Goal: Check status: Check status

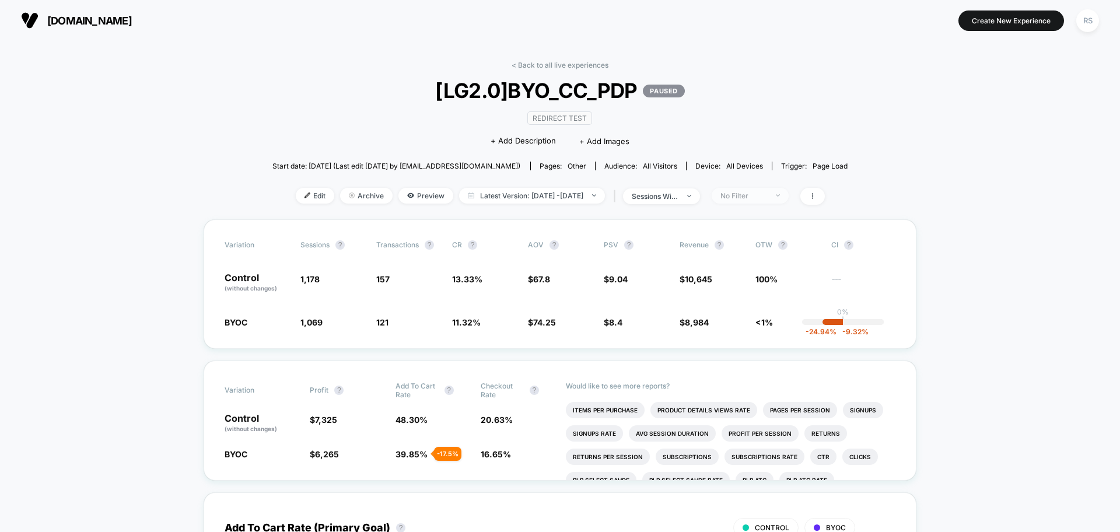
click at [764, 197] on div "No Filter" at bounding box center [743, 195] width 47 height 9
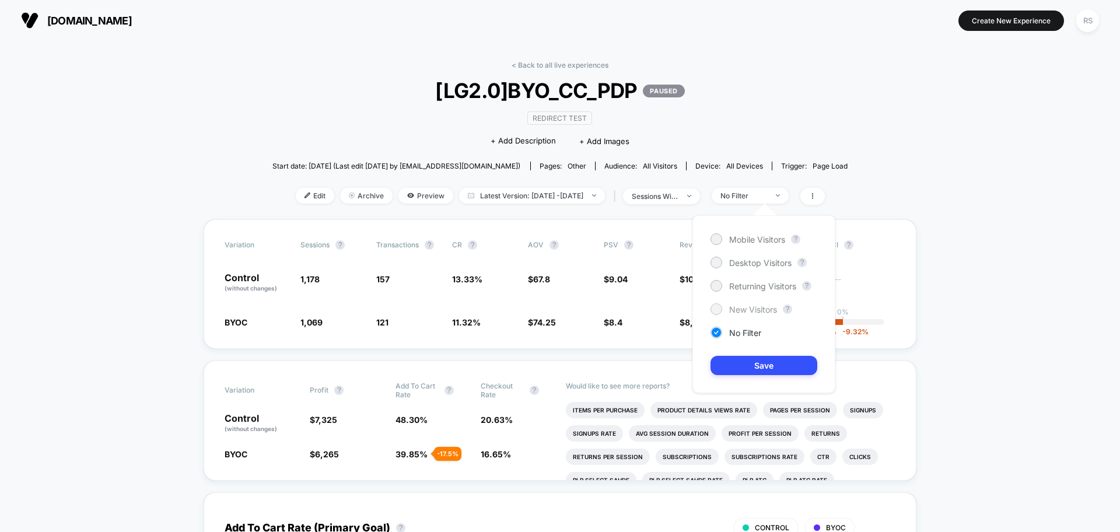
click at [754, 310] on span "New Visitors" at bounding box center [753, 309] width 48 height 10
click at [765, 367] on button "Save" at bounding box center [763, 365] width 107 height 19
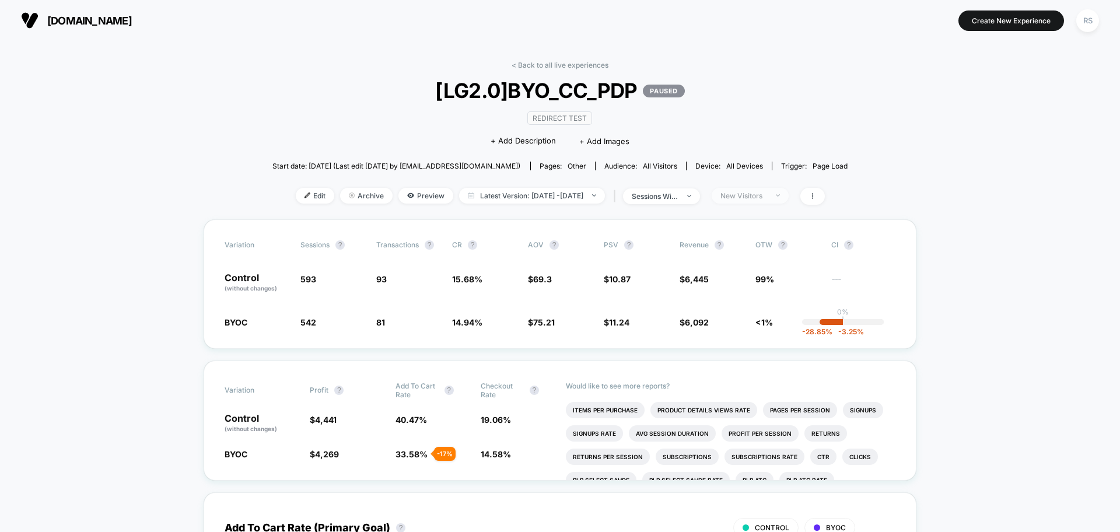
click at [745, 197] on div "New Visitors" at bounding box center [743, 195] width 47 height 9
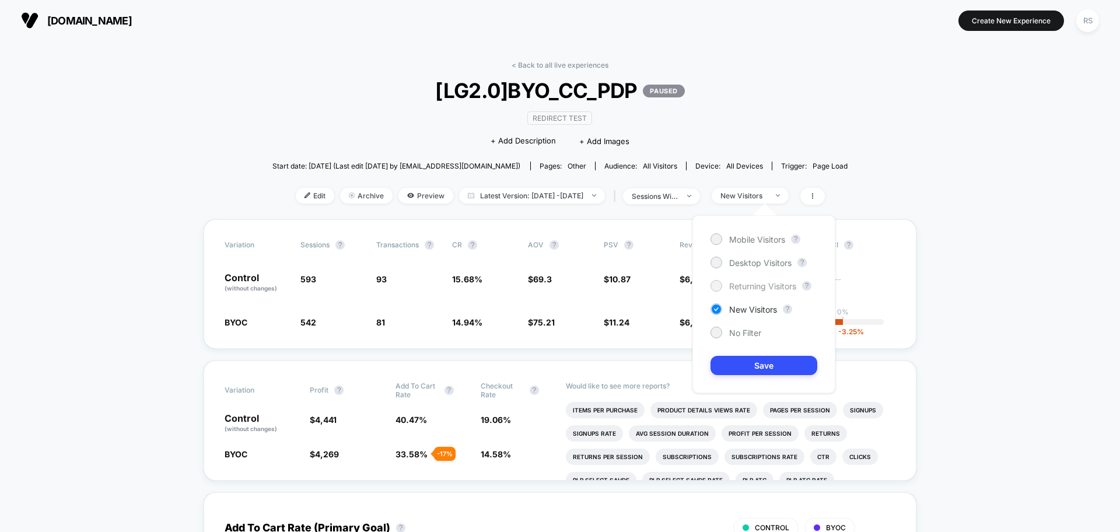
click at [756, 283] on span "Returning Visitors" at bounding box center [762, 286] width 67 height 10
click at [763, 233] on div "Mobile Visitors" at bounding box center [747, 239] width 75 height 12
click at [778, 365] on button "Save" at bounding box center [763, 365] width 107 height 19
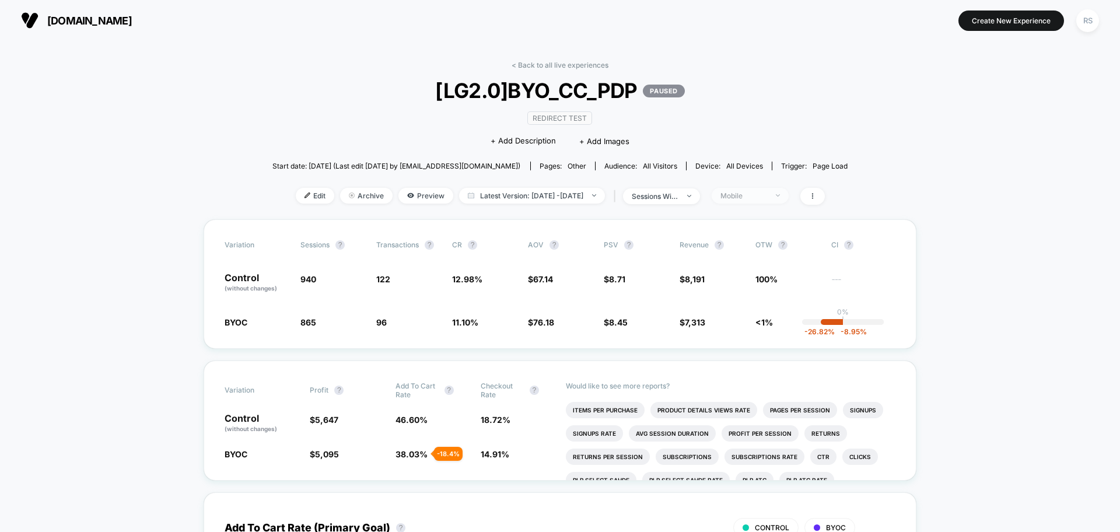
click at [745, 196] on div "Mobile" at bounding box center [743, 195] width 47 height 9
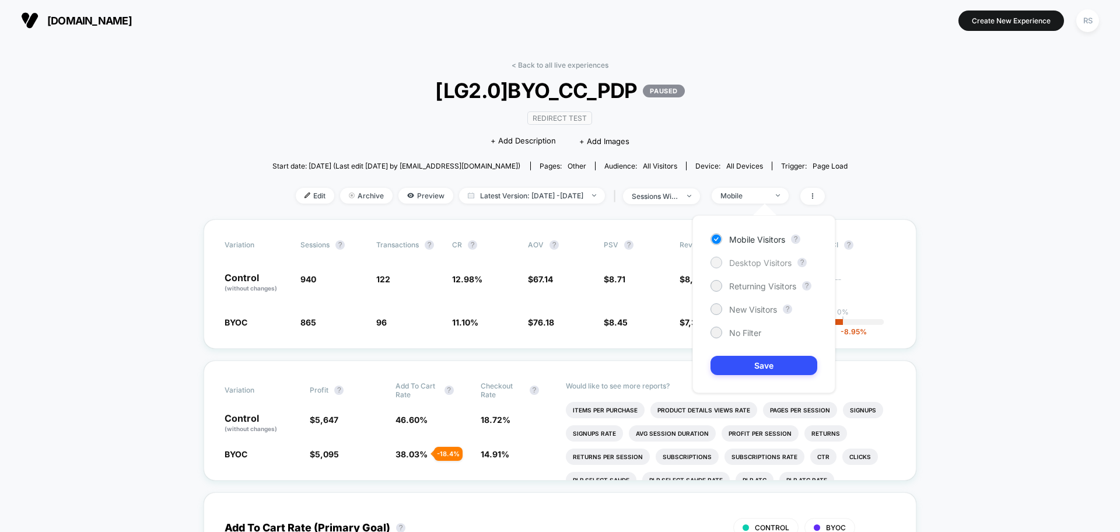
click at [747, 265] on span "Desktop Visitors" at bounding box center [760, 263] width 62 height 10
click at [756, 365] on button "Save" at bounding box center [763, 365] width 107 height 19
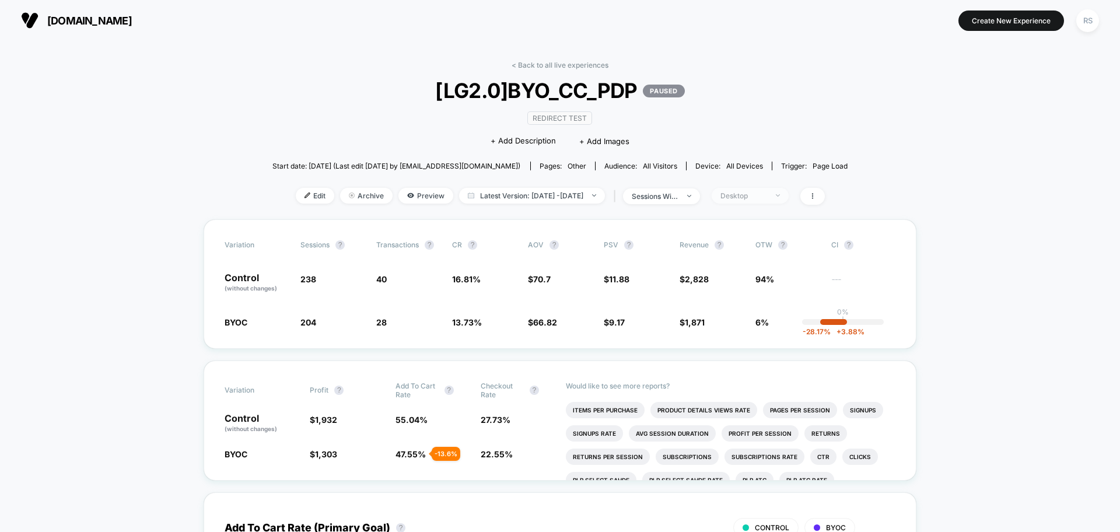
click at [767, 195] on div "Desktop" at bounding box center [743, 195] width 47 height 9
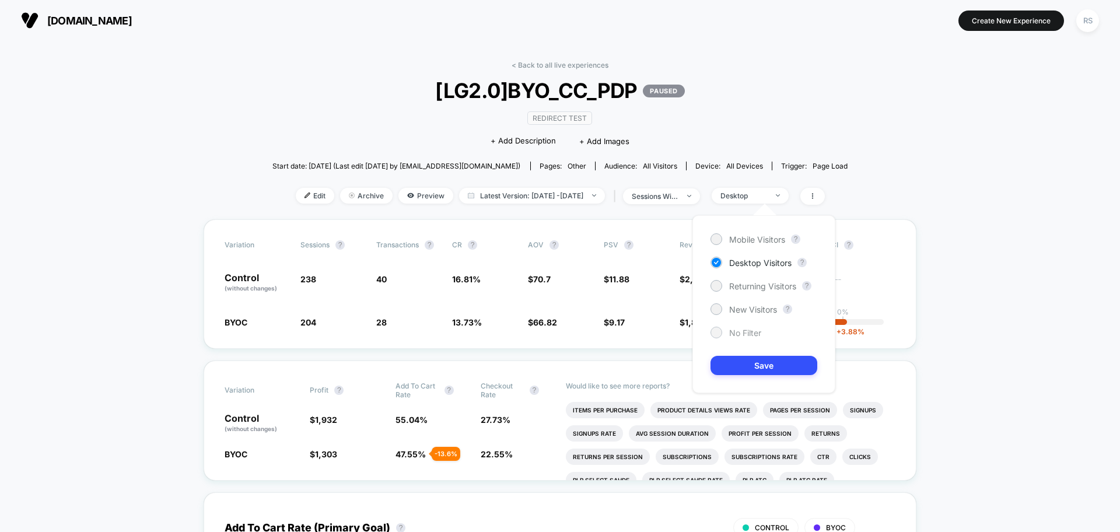
click at [748, 332] on span "No Filter" at bounding box center [745, 333] width 32 height 10
click at [757, 366] on button "Save" at bounding box center [763, 365] width 107 height 19
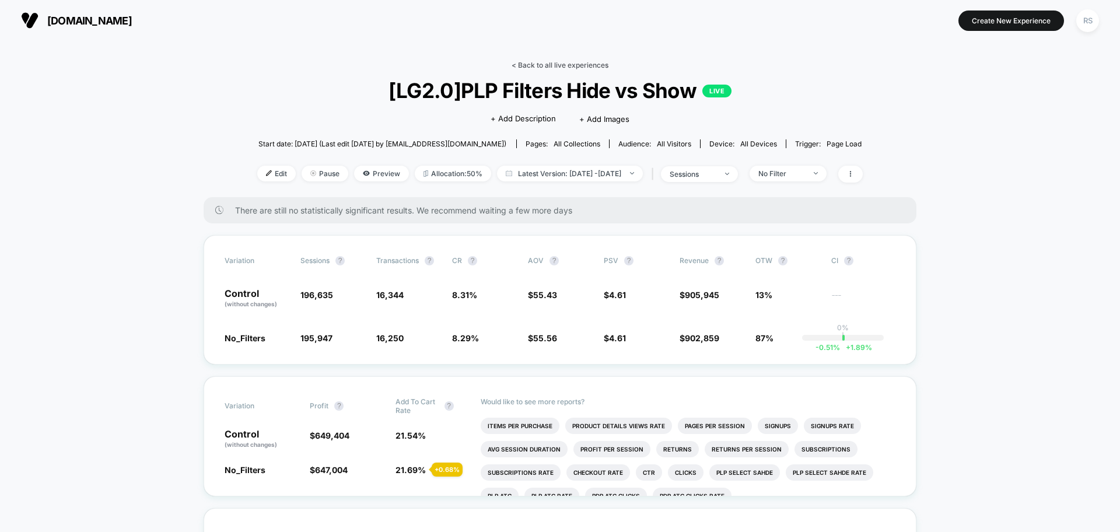
click at [558, 68] on link "< Back to all live experiences" at bounding box center [560, 65] width 97 height 9
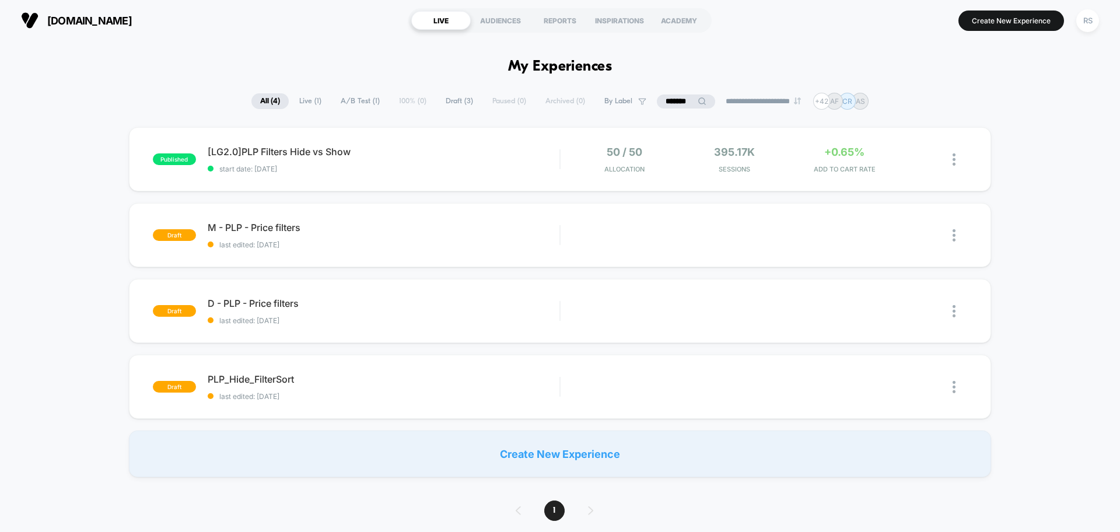
click at [669, 99] on input "*******" at bounding box center [686, 101] width 58 height 14
click at [669, 99] on input "*******" at bounding box center [686, 101] width 117 height 14
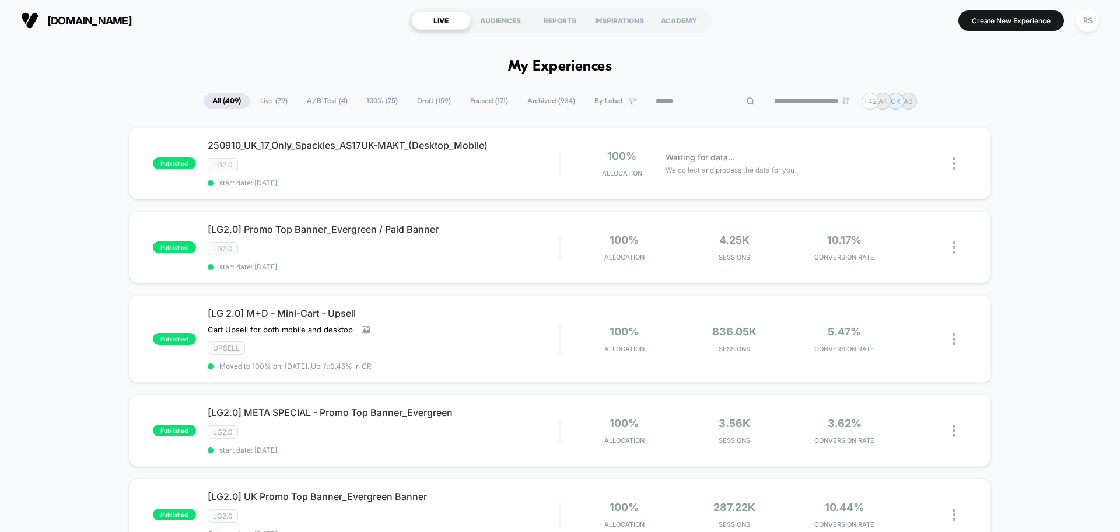
click at [365, 106] on span "A/B Test ( 4 )" at bounding box center [356, 101] width 58 height 16
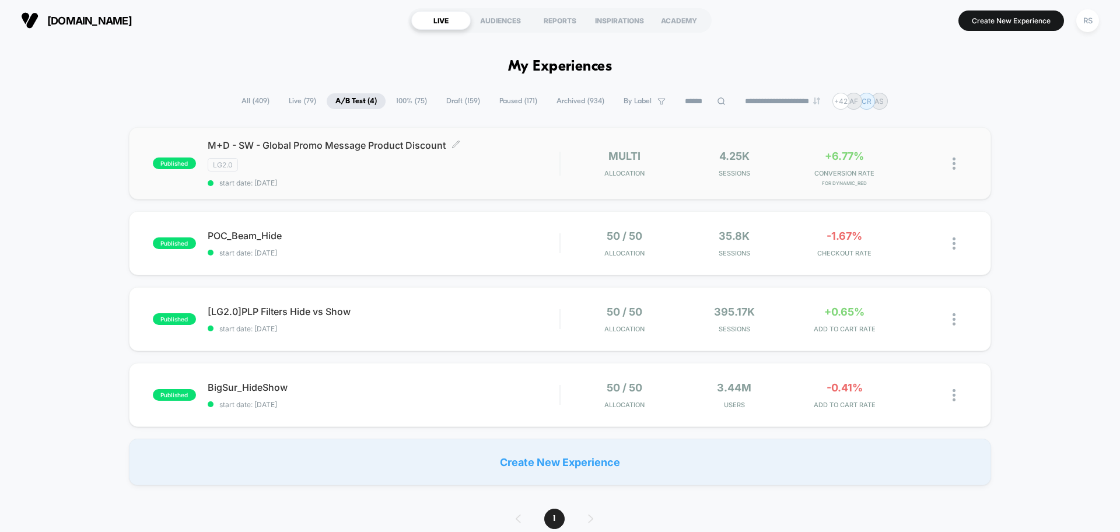
click at [368, 162] on div "LG2.0" at bounding box center [384, 164] width 352 height 13
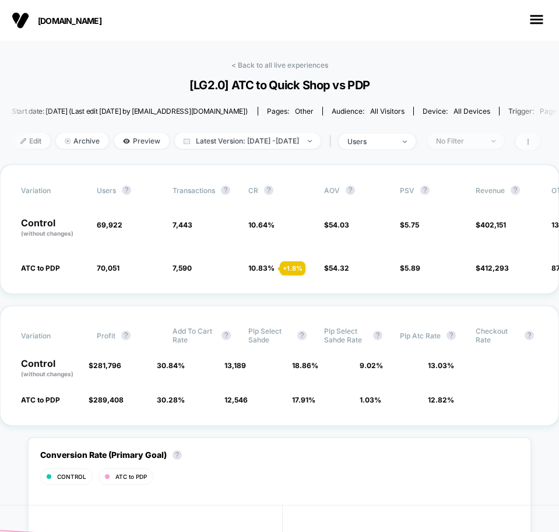
click at [483, 143] on div "No Filter" at bounding box center [459, 140] width 47 height 9
click at [483, 141] on div "No Filter" at bounding box center [459, 140] width 47 height 9
click at [483, 140] on div "No Filter" at bounding box center [459, 140] width 47 height 9
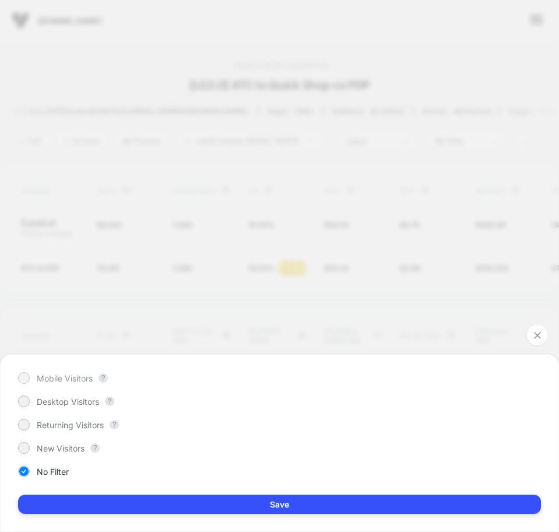
click at [76, 377] on span "Mobile Visitors" at bounding box center [65, 378] width 56 height 10
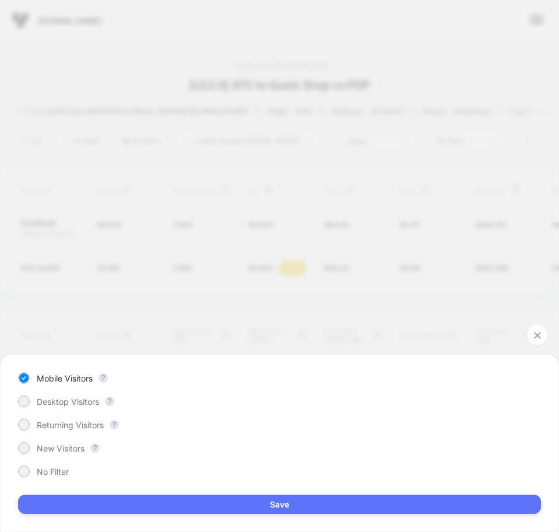
click at [196, 501] on button "Save" at bounding box center [279, 504] width 523 height 19
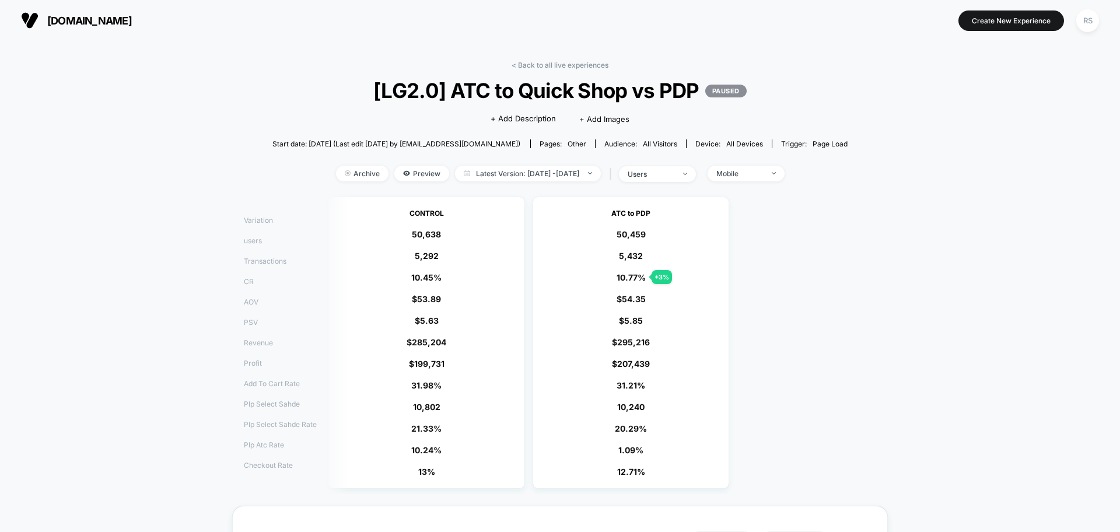
click at [559, 206] on div "CONTROL 50,638 5,292 10.45 % $ 53.89 $ 5.63 $ 285,204 $ 199,731 31.98 % 10,802 …" at bounding box center [605, 342] width 565 height 303
click at [559, 2] on div "[DOMAIN_NAME] Create New Experience RS" at bounding box center [560, 20] width 1120 height 41
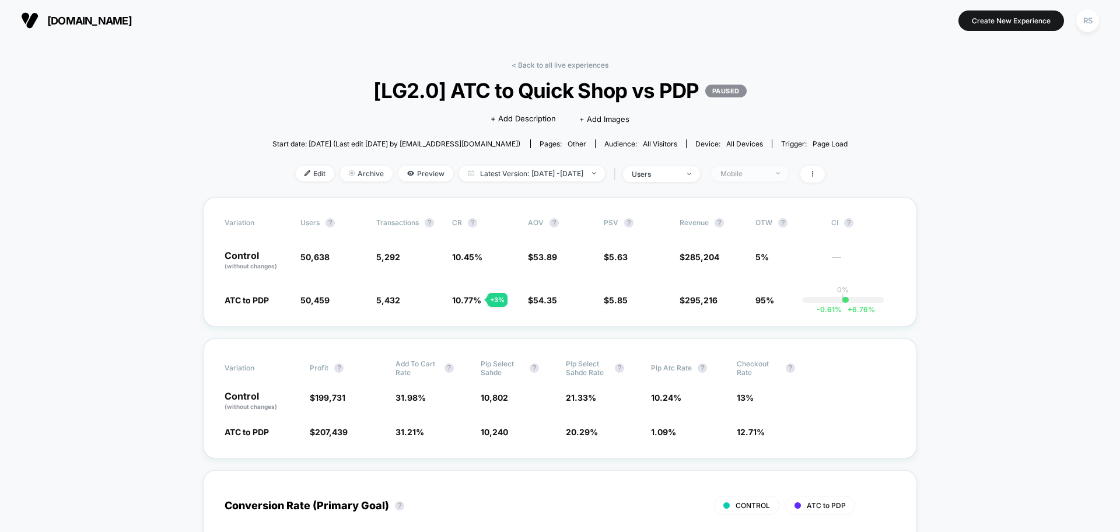
click at [789, 167] on span "Mobile" at bounding box center [750, 174] width 77 height 16
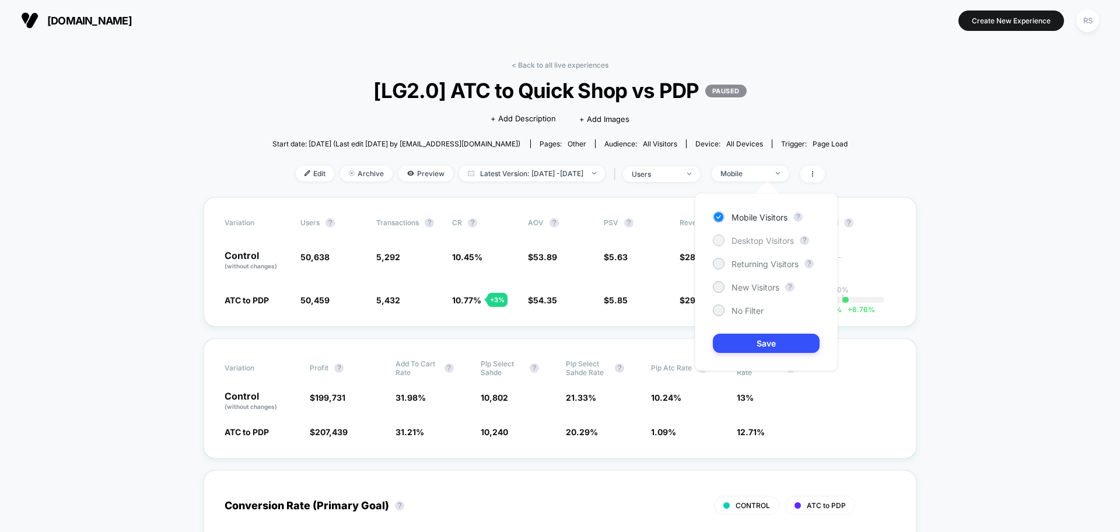
click at [782, 241] on span "Desktop Visitors" at bounding box center [762, 241] width 62 height 10
click at [778, 348] on button "Save" at bounding box center [766, 343] width 107 height 19
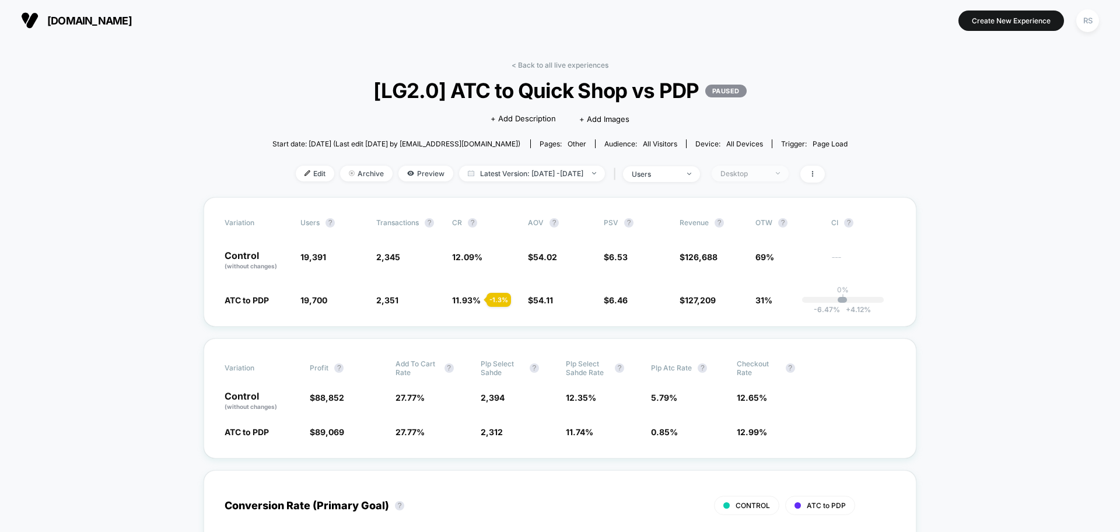
click at [788, 176] on span "Desktop" at bounding box center [750, 174] width 77 height 16
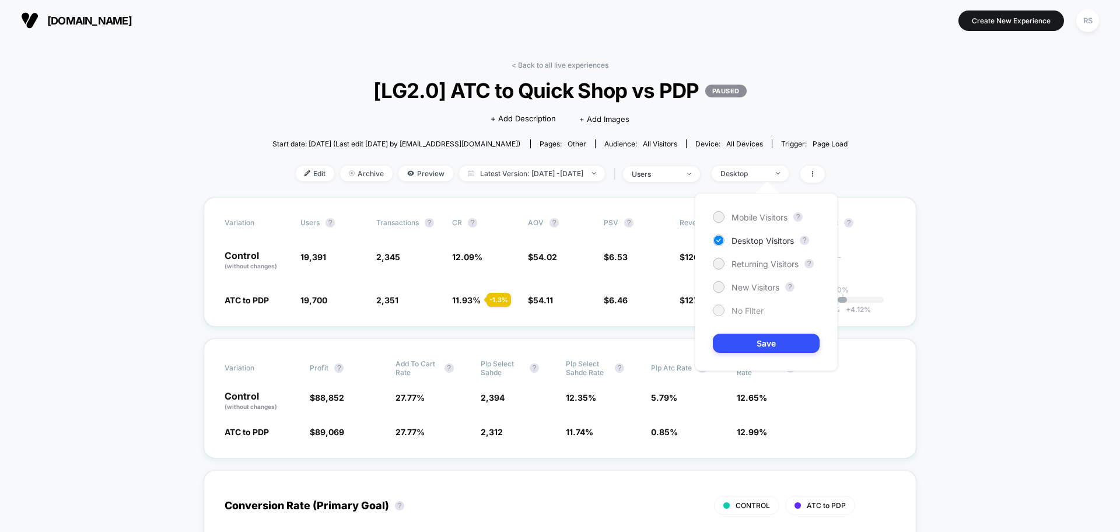
click at [752, 313] on span "No Filter" at bounding box center [747, 311] width 32 height 10
click at [756, 339] on button "Save" at bounding box center [766, 343] width 107 height 19
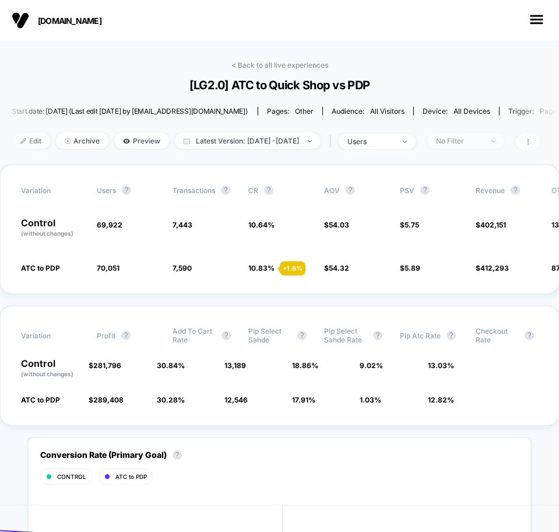
click at [483, 142] on div "No Filter" at bounding box center [459, 140] width 47 height 9
click at [497, 148] on span "No Filter" at bounding box center [466, 141] width 77 height 16
click at [483, 140] on div "No Filter" at bounding box center [459, 140] width 47 height 9
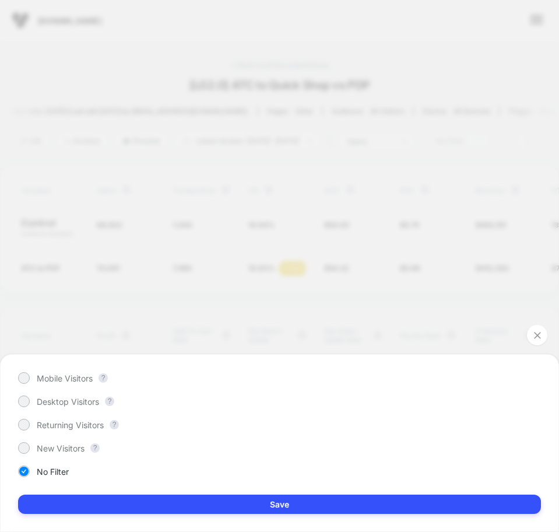
click at [497, 140] on div "Mobile Visitors ? Desktop Visitors ? Returning Visitors ? New Visitors ? No Fil…" at bounding box center [279, 266] width 559 height 532
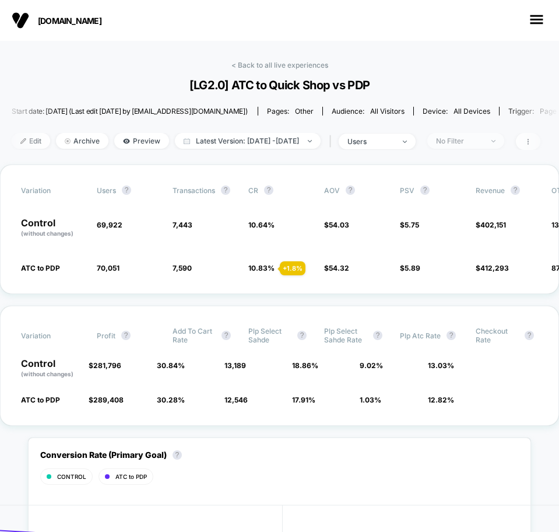
click at [483, 140] on div "No Filter" at bounding box center [459, 140] width 47 height 9
click at [483, 142] on div "No Filter" at bounding box center [459, 140] width 47 height 9
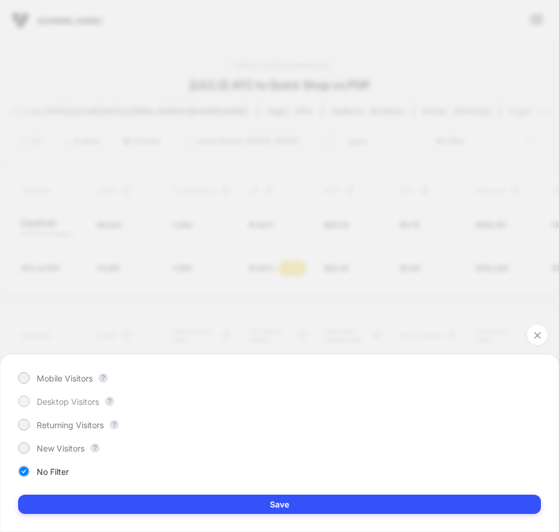
click at [76, 398] on span "Desktop Visitors" at bounding box center [68, 402] width 62 height 10
click at [192, 517] on div "Mobile Visitors ? Desktop Visitors ? Returning Visitors ? New Visitors ? No Fil…" at bounding box center [279, 443] width 559 height 178
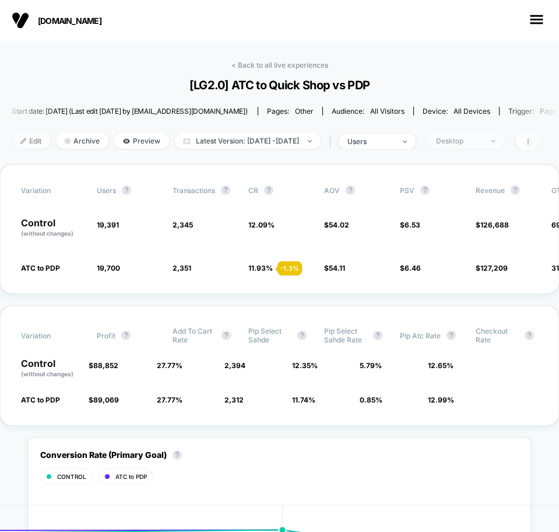
click at [502, 146] on span "Desktop" at bounding box center [466, 141] width 77 height 16
click at [498, 148] on span "Desktop" at bounding box center [466, 141] width 77 height 16
click at [483, 142] on div "Desktop" at bounding box center [459, 140] width 47 height 9
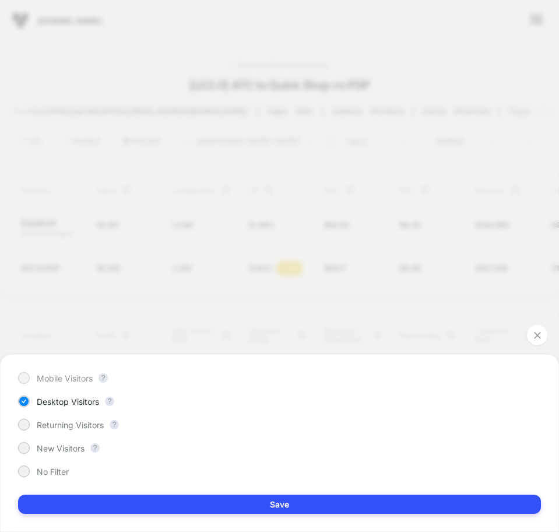
click at [52, 376] on span "Mobile Visitors" at bounding box center [65, 378] width 56 height 10
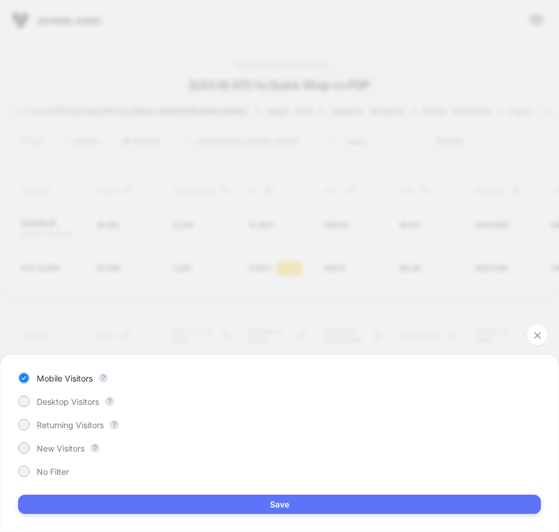
click at [237, 498] on button "Save" at bounding box center [279, 504] width 523 height 19
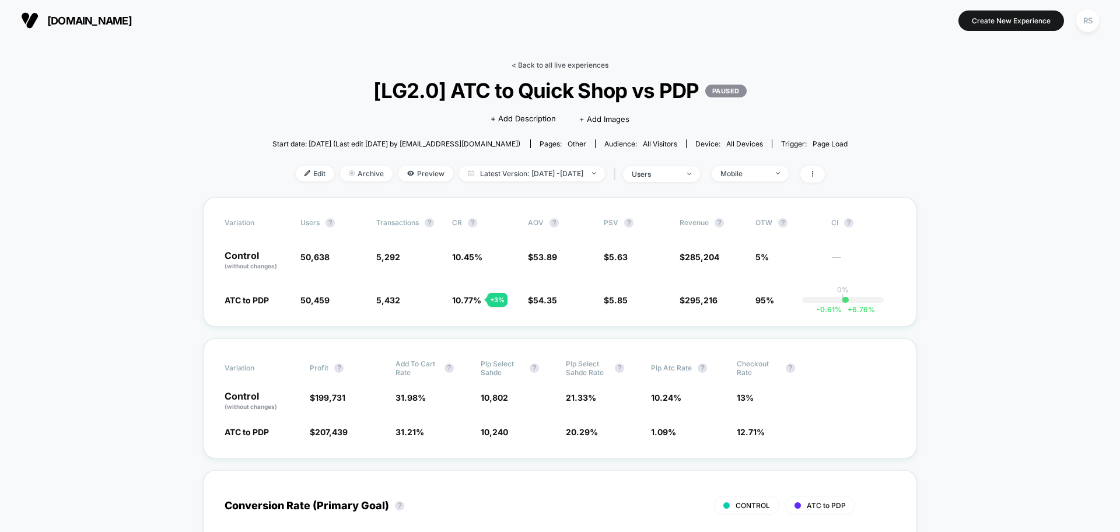
click at [556, 61] on link "< Back to all live experiences" at bounding box center [560, 65] width 97 height 9
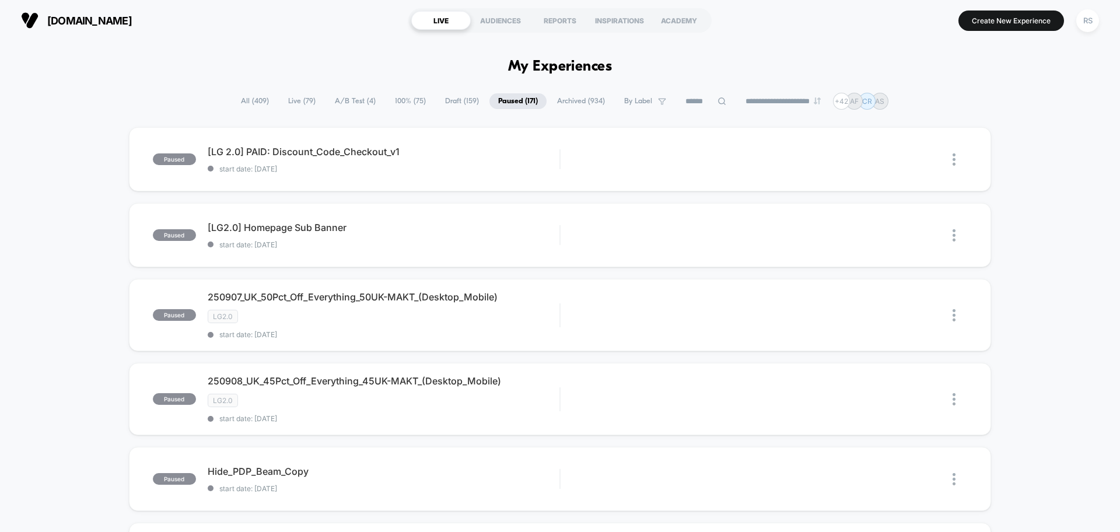
click at [330, 104] on span "A/B Test ( 4 )" at bounding box center [355, 101] width 58 height 16
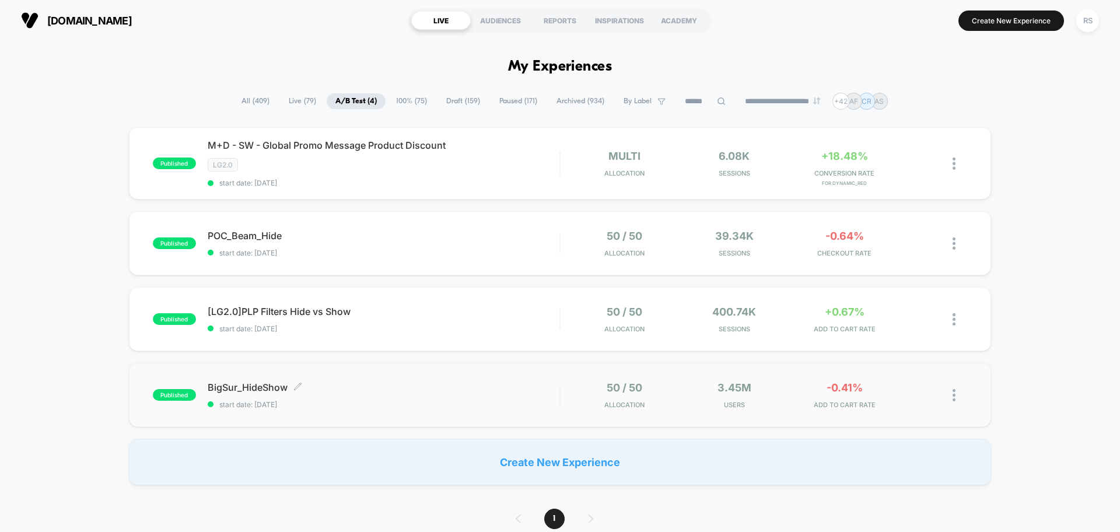
click at [421, 387] on span "BigSur_HideShow Click to edit experience details" at bounding box center [384, 387] width 352 height 12
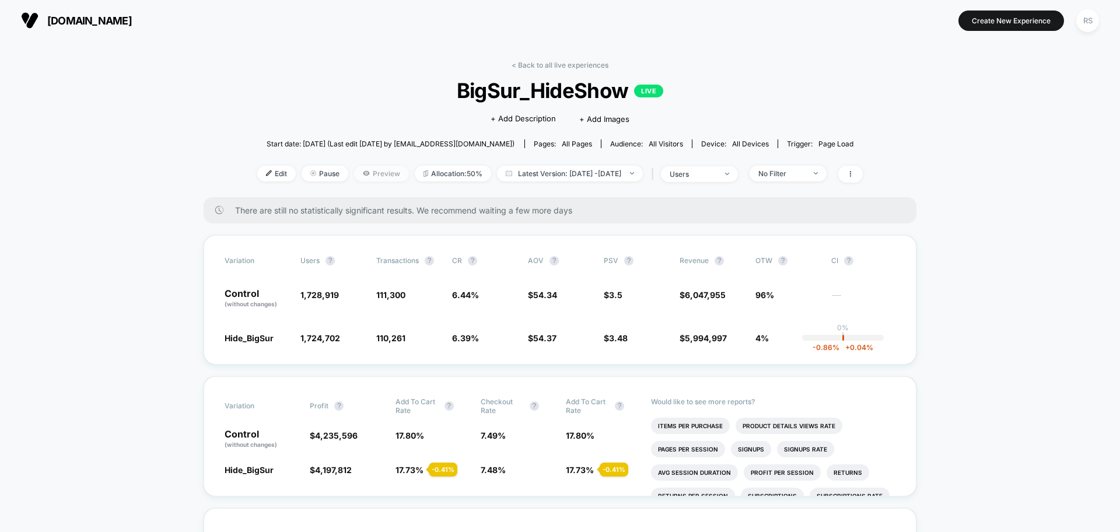
click at [354, 176] on span "Preview" at bounding box center [381, 174] width 55 height 16
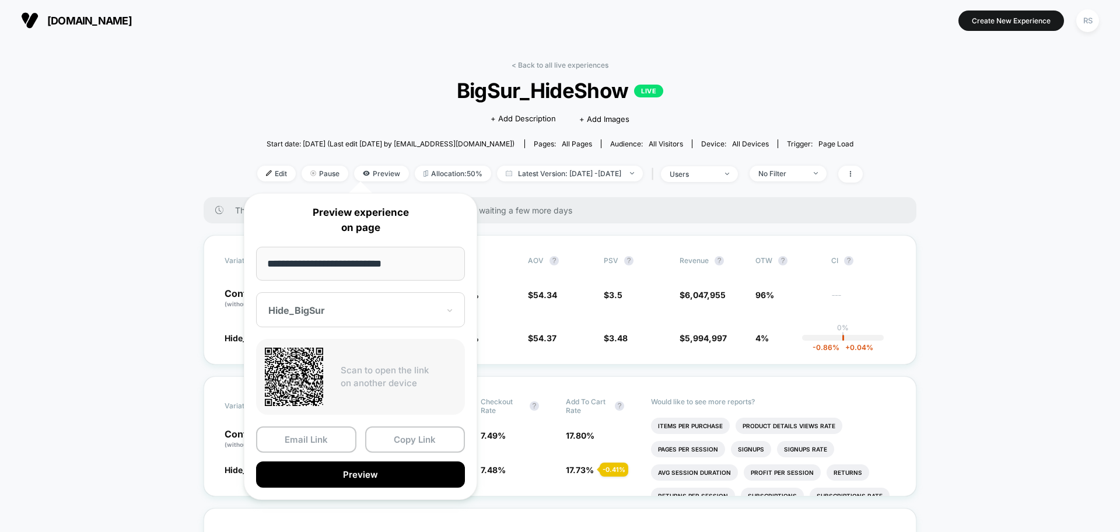
click at [378, 312] on div at bounding box center [353, 310] width 170 height 12
click at [363, 371] on div "CONTROL" at bounding box center [360, 371] width 197 height 21
click at [384, 443] on button "Copy Link" at bounding box center [415, 439] width 100 height 26
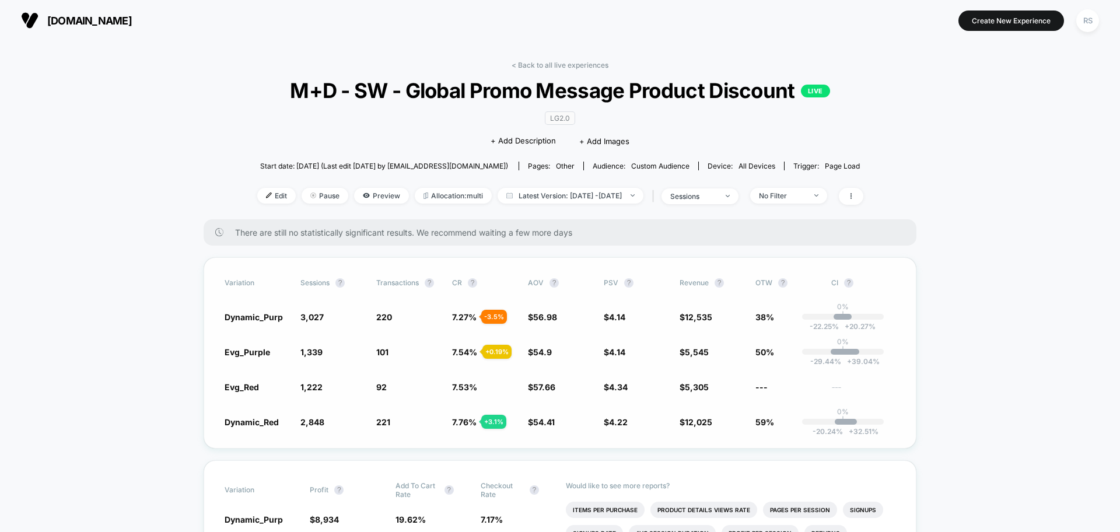
click at [467, 386] on span "7.53 %" at bounding box center [464, 387] width 25 height 10
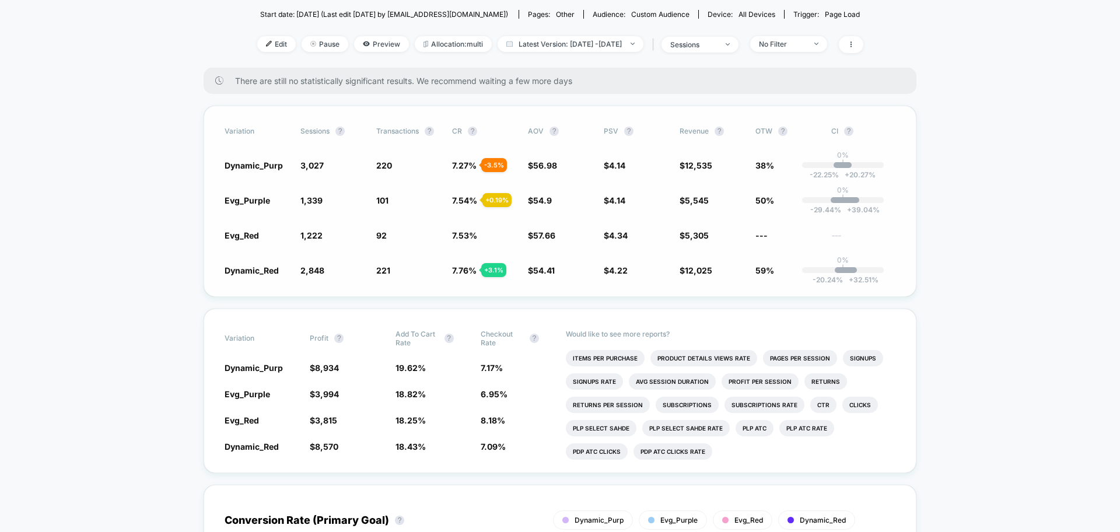
scroll to position [170, 0]
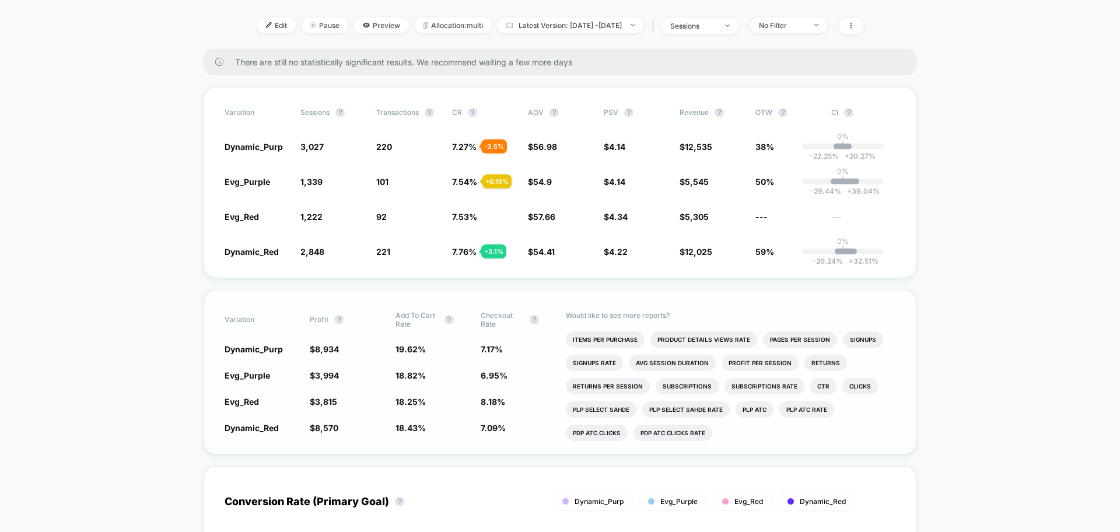
click at [413, 401] on span "18.25 %" at bounding box center [410, 402] width 30 height 10
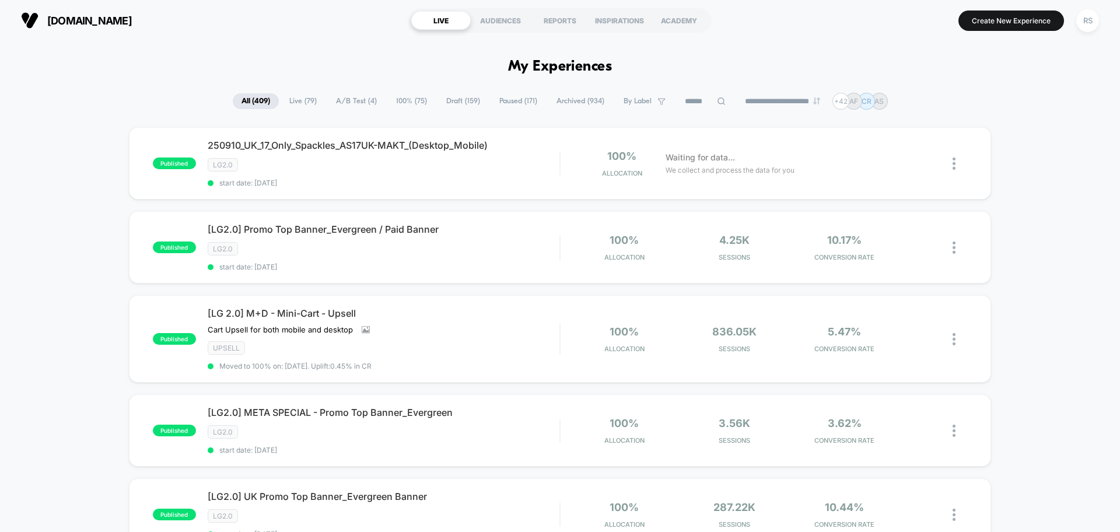
click at [693, 94] on input at bounding box center [705, 101] width 117 height 14
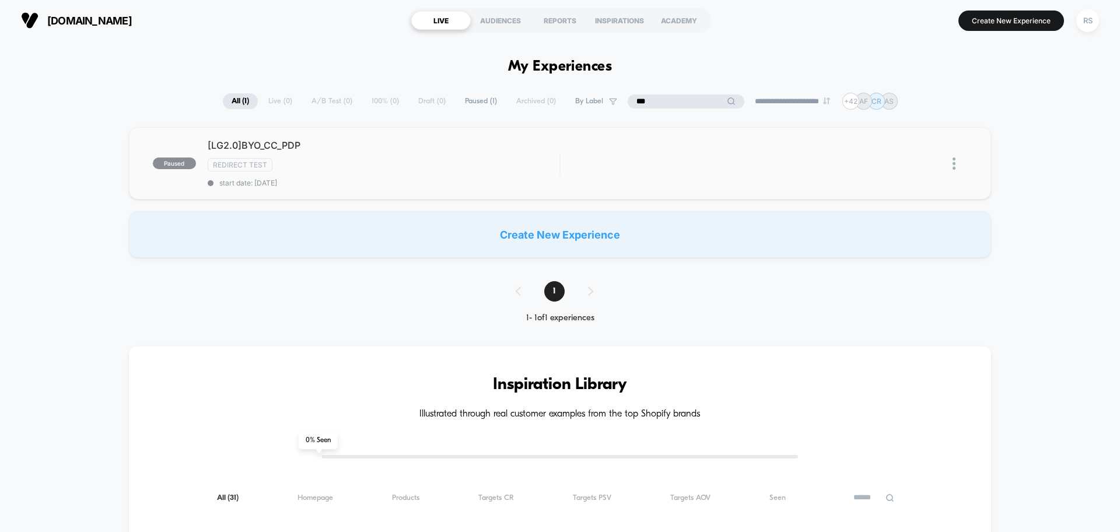
type input "***"
click at [456, 194] on div "paused [LG2.0]BYO_CC_PDP Redirect Test start date: [DATE] Edit Duplicate Previe…" at bounding box center [560, 163] width 862 height 72
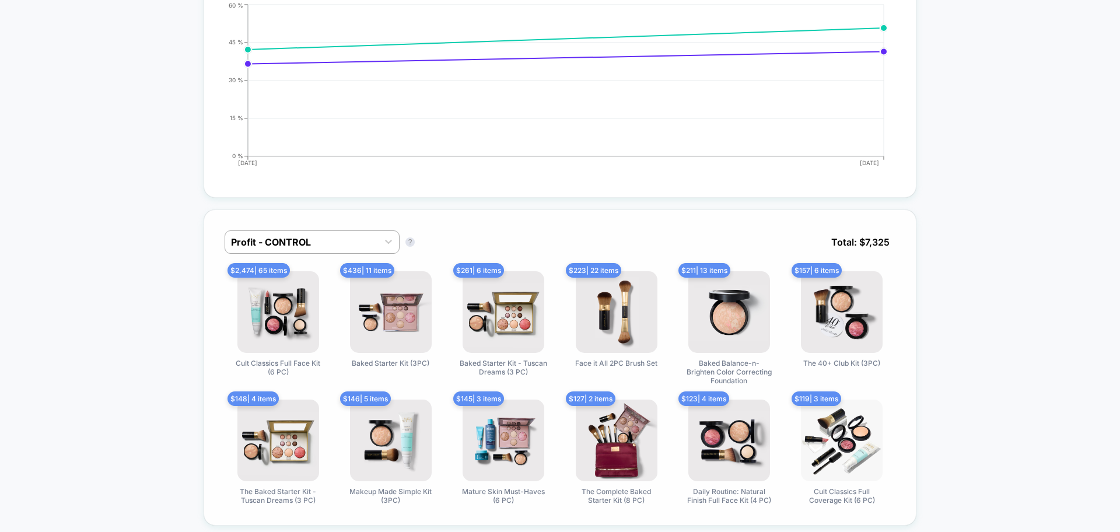
scroll to position [681, 0]
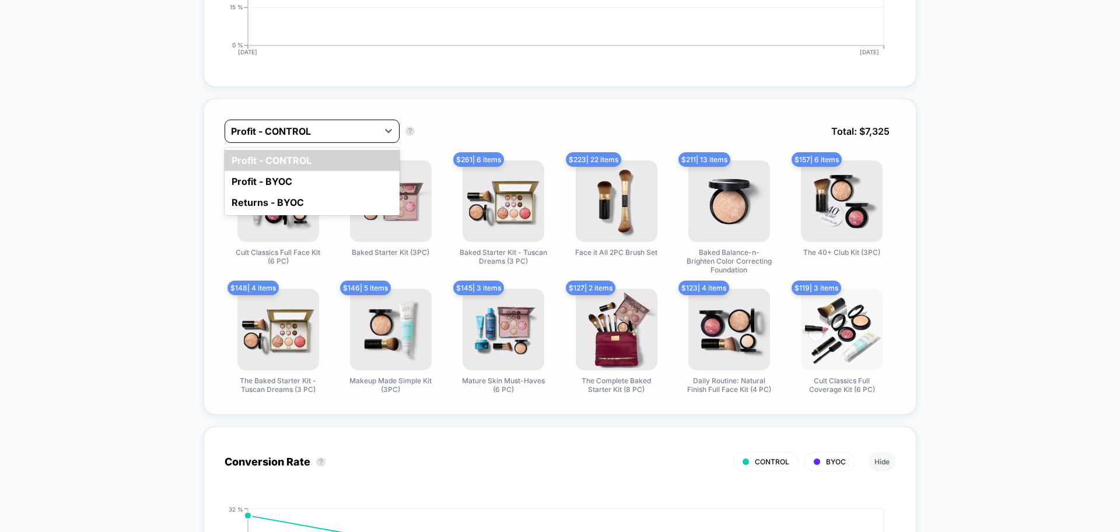
click at [318, 125] on div at bounding box center [301, 131] width 141 height 14
click at [317, 183] on div "Profit - BYOC" at bounding box center [312, 181] width 175 height 21
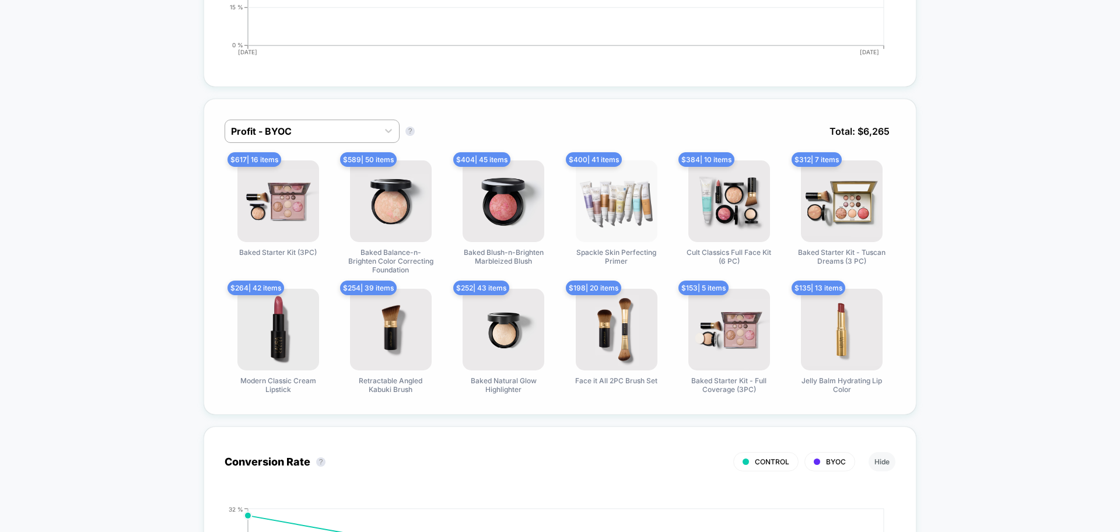
click at [348, 118] on div "Profit - BYOC Profit - BYOC ? Total: $ 6,265 $ 617 | 16 items Baked Starter Kit…" at bounding box center [560, 257] width 713 height 316
click at [344, 131] on div at bounding box center [301, 131] width 141 height 14
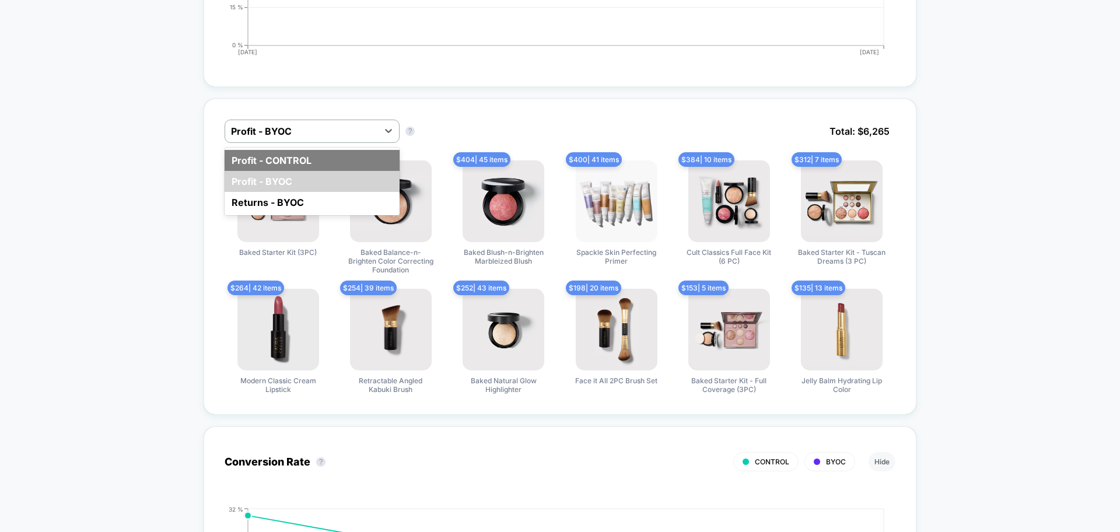
click at [323, 164] on div "Profit - CONTROL" at bounding box center [312, 160] width 175 height 21
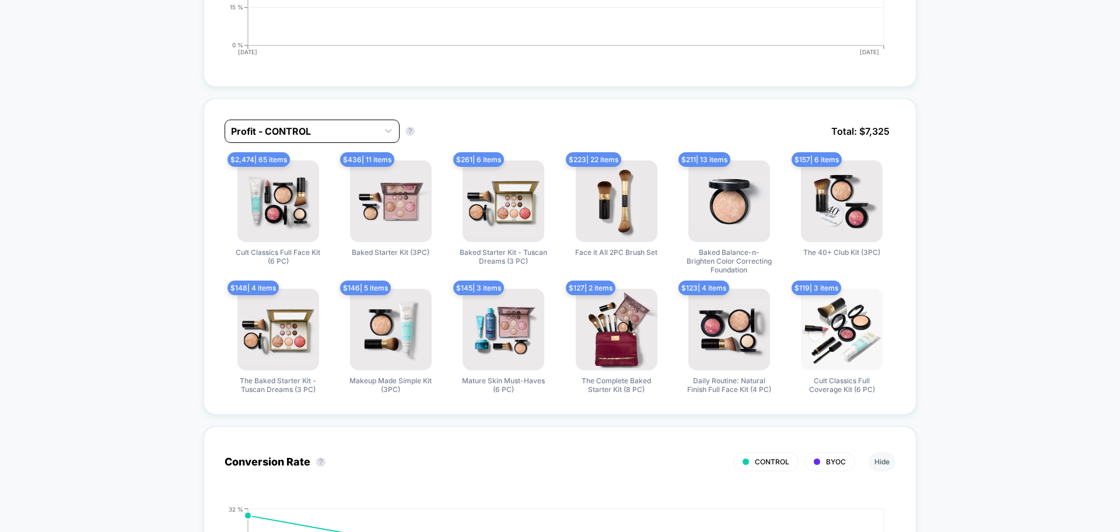
click at [332, 131] on div at bounding box center [301, 131] width 141 height 14
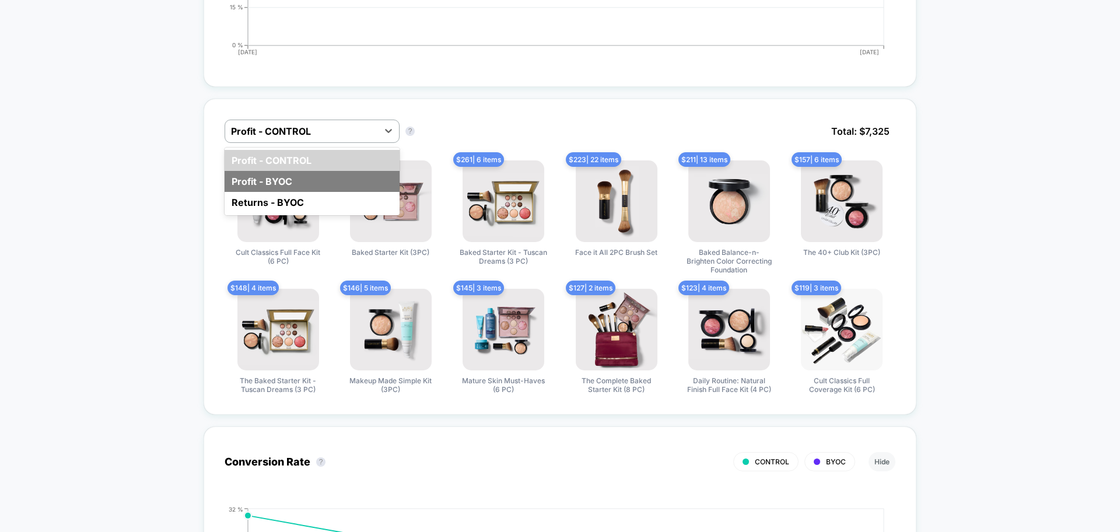
click at [325, 179] on div "Profit - BYOC" at bounding box center [312, 181] width 175 height 21
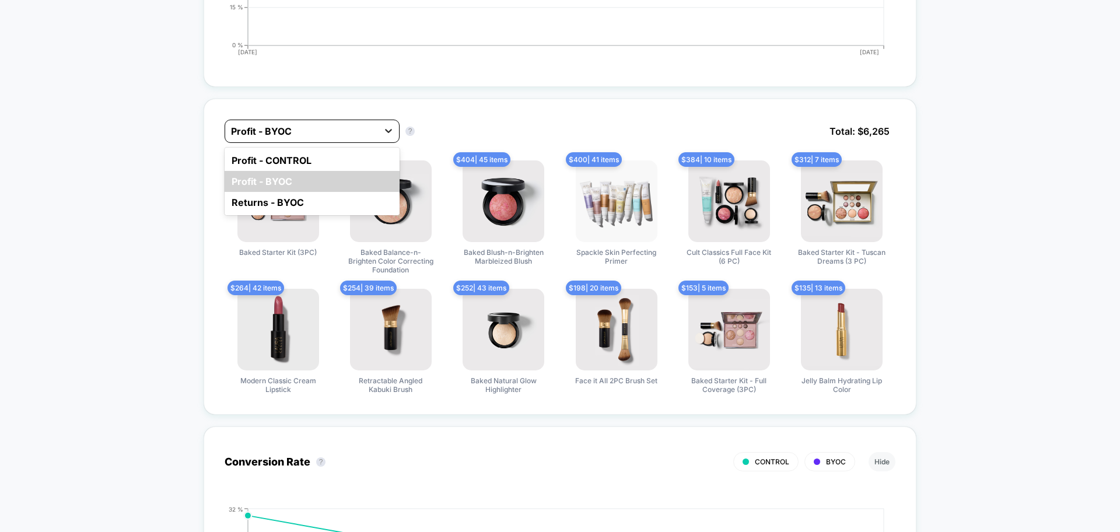
click at [390, 123] on div at bounding box center [388, 130] width 21 height 21
click at [366, 164] on div "Profit - CONTROL" at bounding box center [312, 160] width 175 height 21
